Goal: Information Seeking & Learning: Stay updated

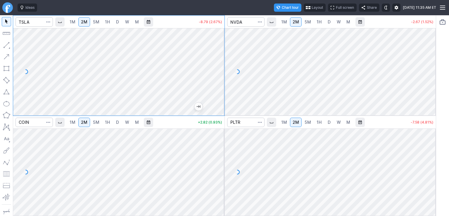
drag, startPoint x: 219, startPoint y: 55, endPoint x: 222, endPoint y: 37, distance: 17.5
click at [222, 37] on div at bounding box center [218, 70] width 12 height 73
drag, startPoint x: 221, startPoint y: 140, endPoint x: 222, endPoint y: 154, distance: 13.2
click at [222, 154] on div at bounding box center [218, 170] width 12 height 73
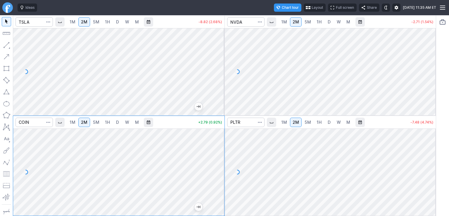
drag, startPoint x: 429, startPoint y: 156, endPoint x: 430, endPoint y: 168, distance: 12.3
click at [430, 168] on div at bounding box center [430, 170] width 12 height 73
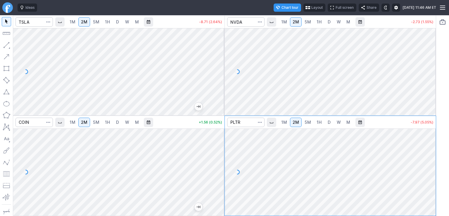
click at [119, 20] on span "D" at bounding box center [117, 21] width 3 height 5
click at [82, 23] on link "2M" at bounding box center [84, 21] width 12 height 9
